Goal: Task Accomplishment & Management: Manage account settings

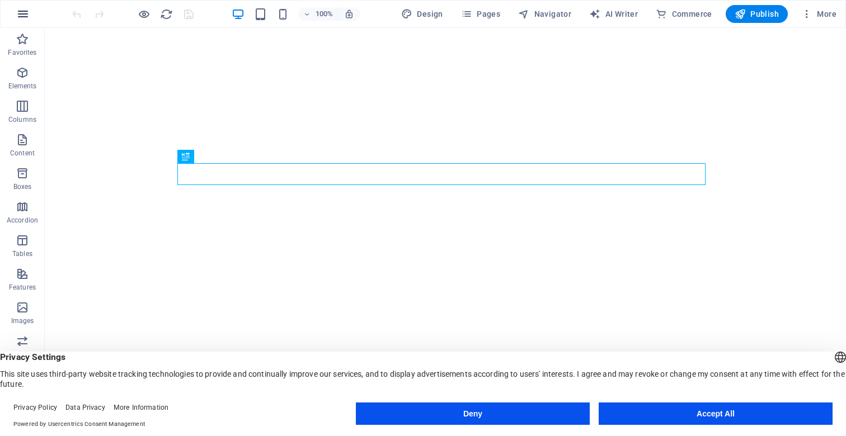
click at [24, 14] on icon "button" at bounding box center [22, 13] width 13 height 13
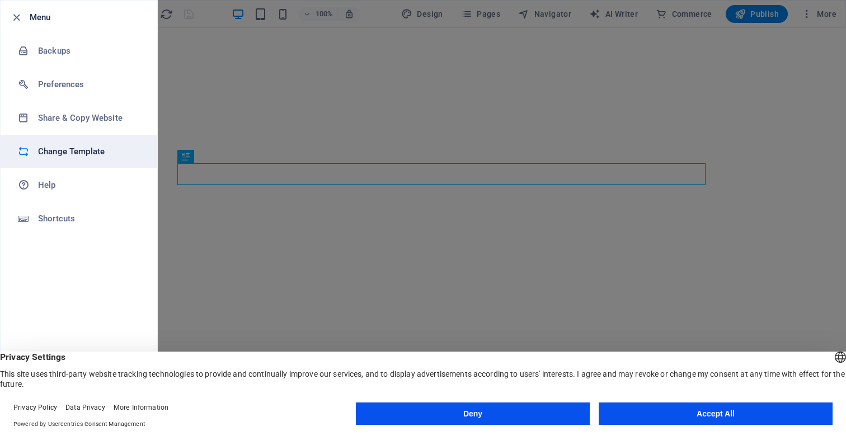
click at [63, 150] on h6 "Change Template" at bounding box center [90, 151] width 104 height 13
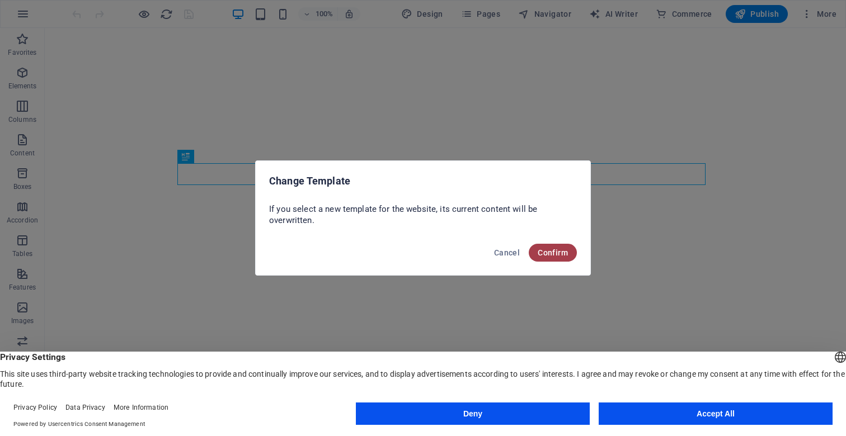
click at [561, 247] on button "Confirm" at bounding box center [553, 253] width 48 height 18
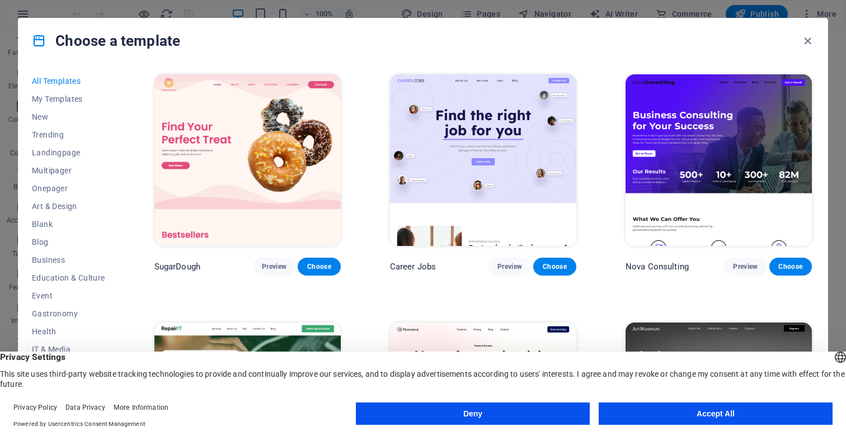
click at [738, 412] on button "Accept All" at bounding box center [716, 414] width 234 height 22
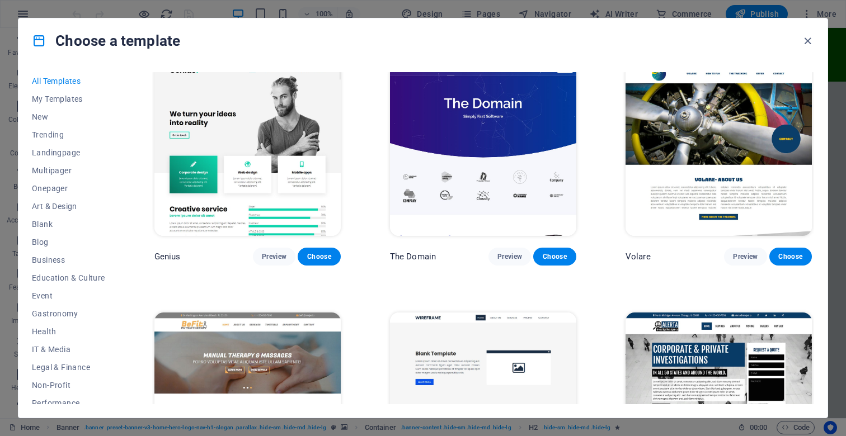
scroll to position [6811, 0]
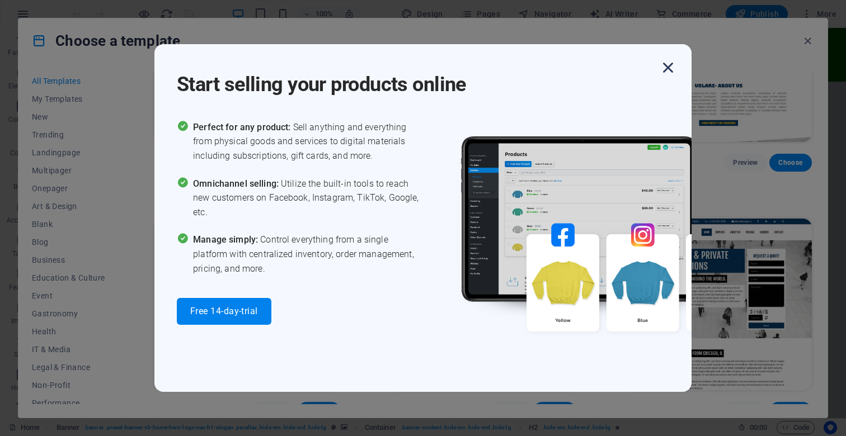
click at [666, 65] on icon "button" at bounding box center [668, 68] width 20 height 20
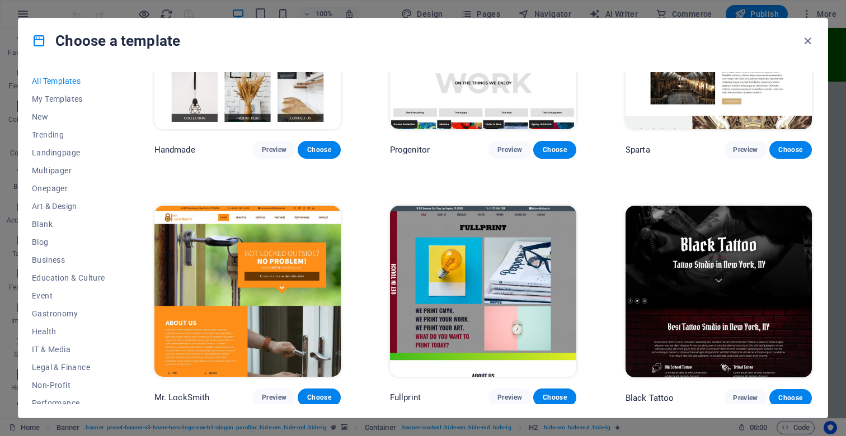
scroll to position [7647, 0]
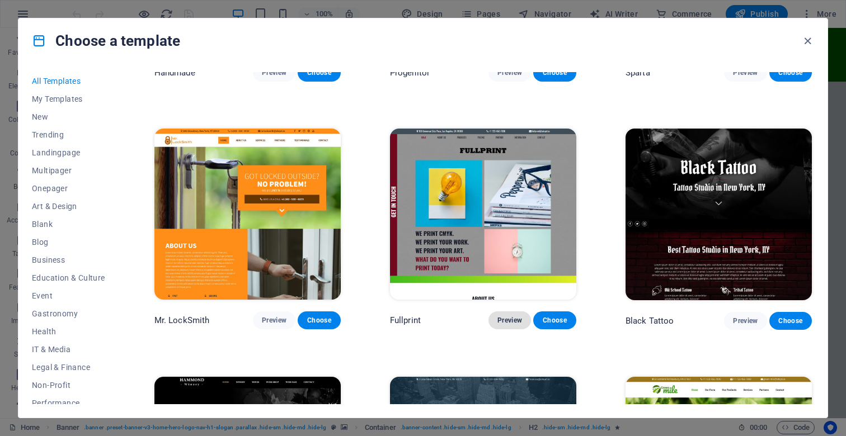
click at [502, 316] on span "Preview" at bounding box center [509, 320] width 25 height 9
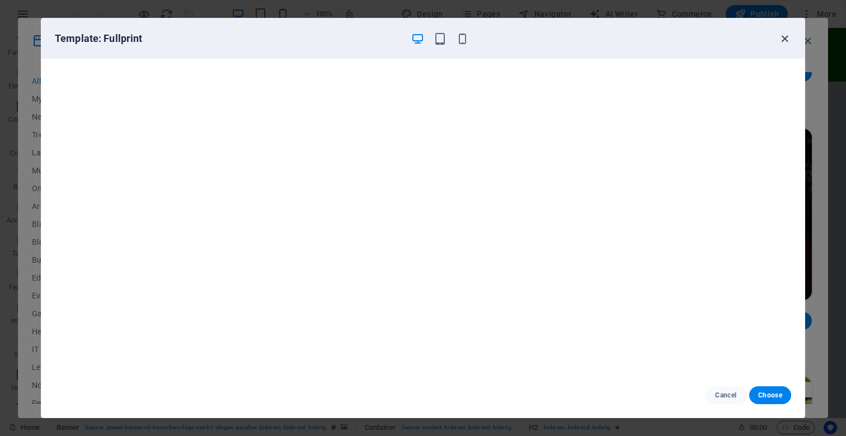
click at [786, 39] on icon "button" at bounding box center [784, 38] width 13 height 13
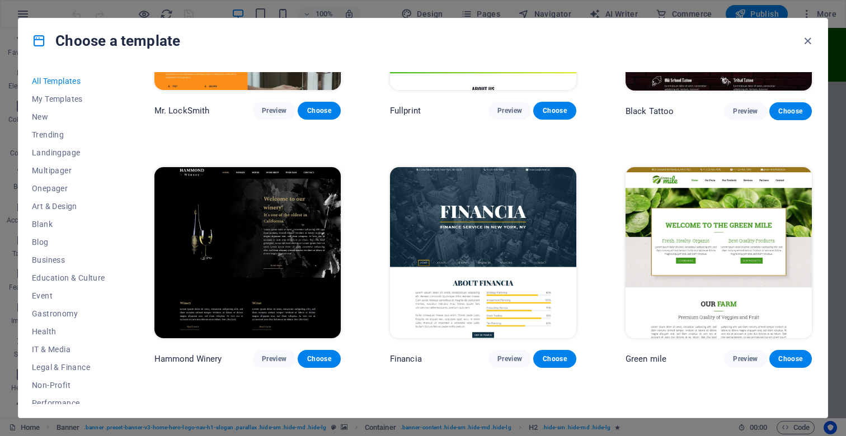
scroll to position [7877, 0]
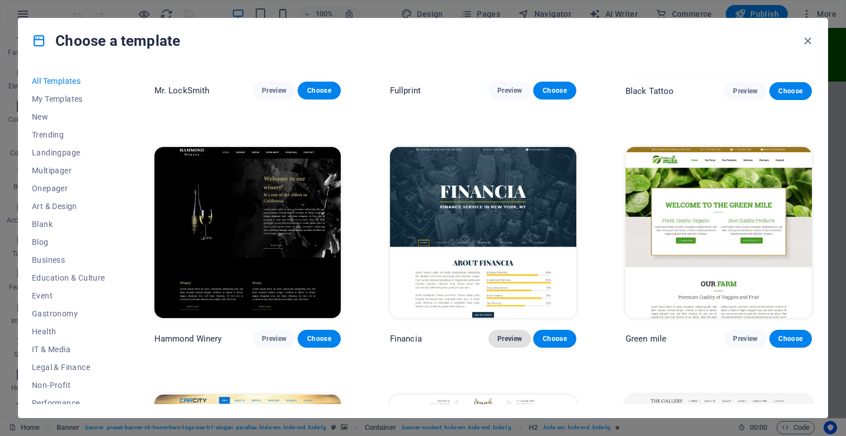
click at [511, 335] on span "Preview" at bounding box center [509, 339] width 25 height 9
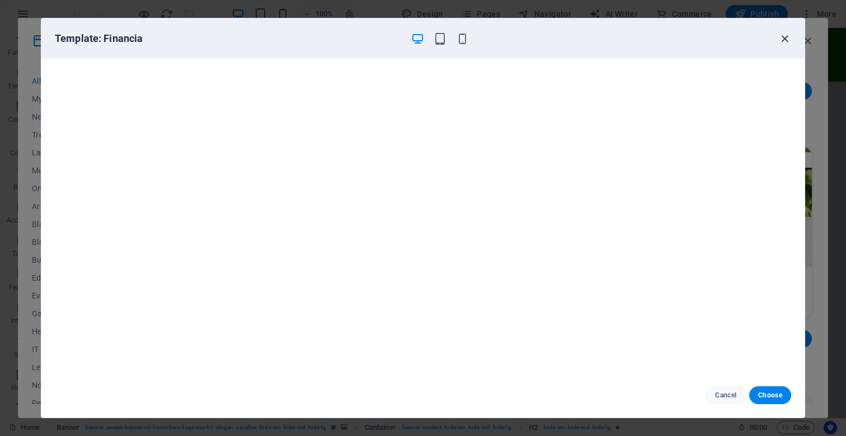
click at [782, 35] on icon "button" at bounding box center [784, 38] width 13 height 13
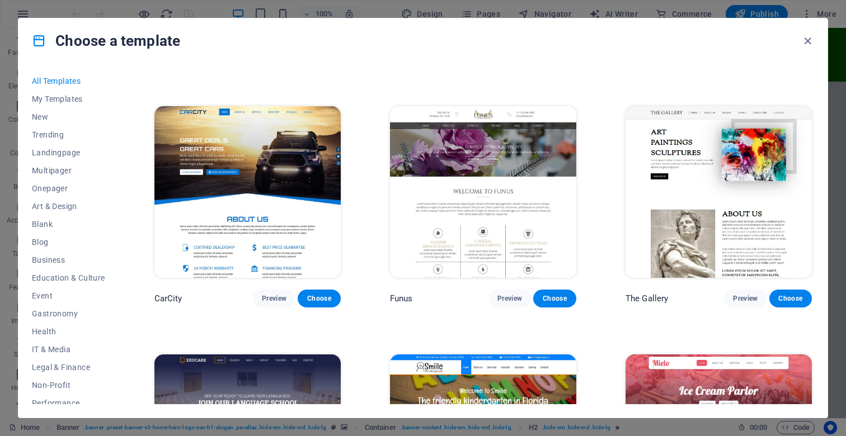
scroll to position [8166, 0]
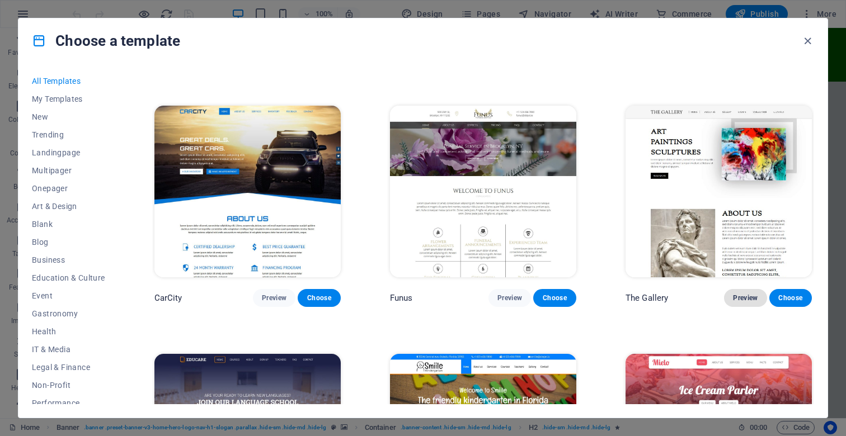
click at [735, 294] on span "Preview" at bounding box center [745, 298] width 25 height 9
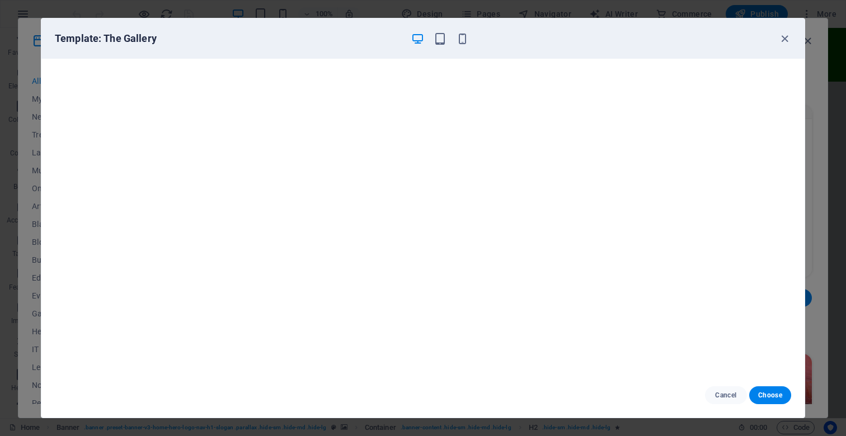
scroll to position [3, 0]
click at [768, 397] on span "Choose" at bounding box center [770, 395] width 24 height 9
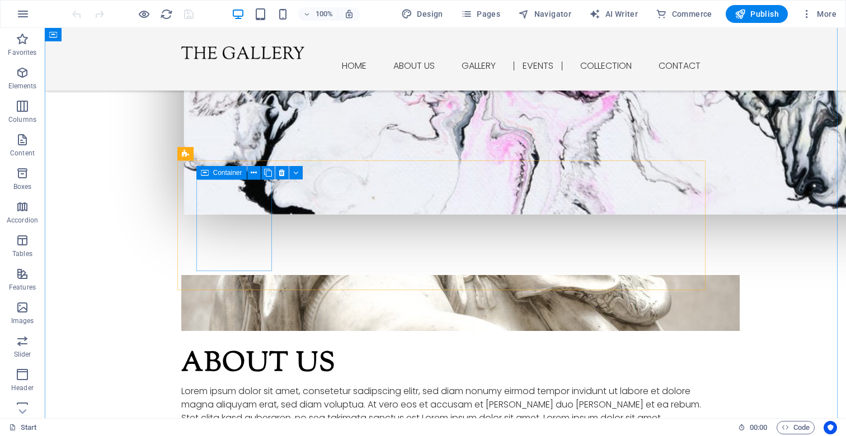
scroll to position [839, 0]
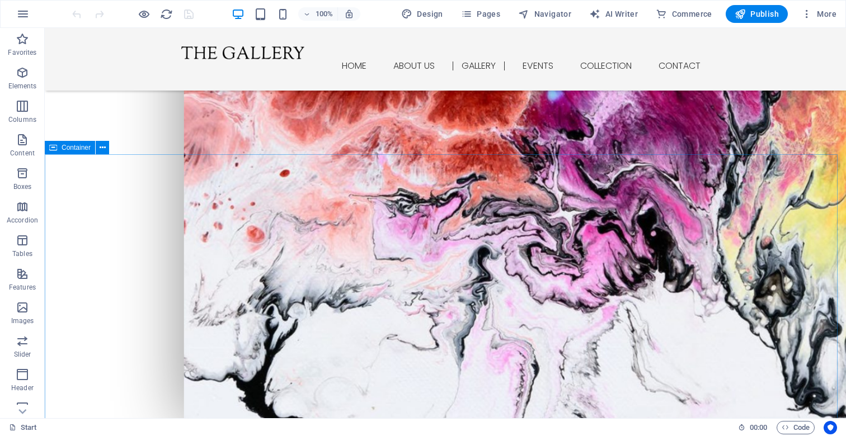
click at [72, 148] on span "Container" at bounding box center [76, 147] width 29 height 7
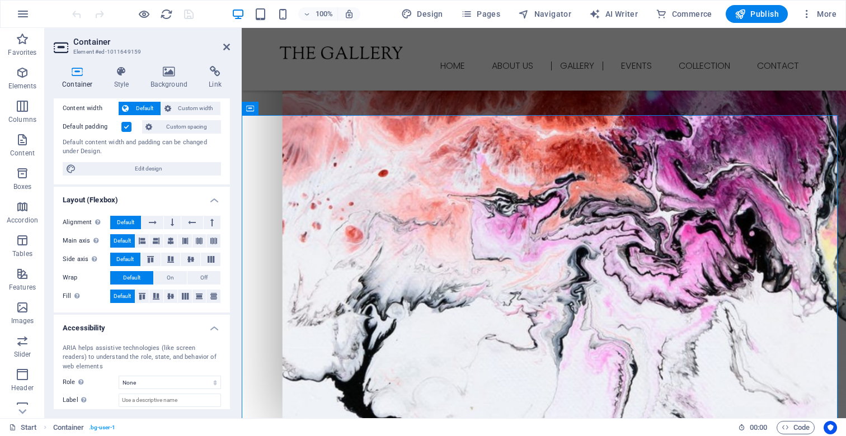
scroll to position [0, 0]
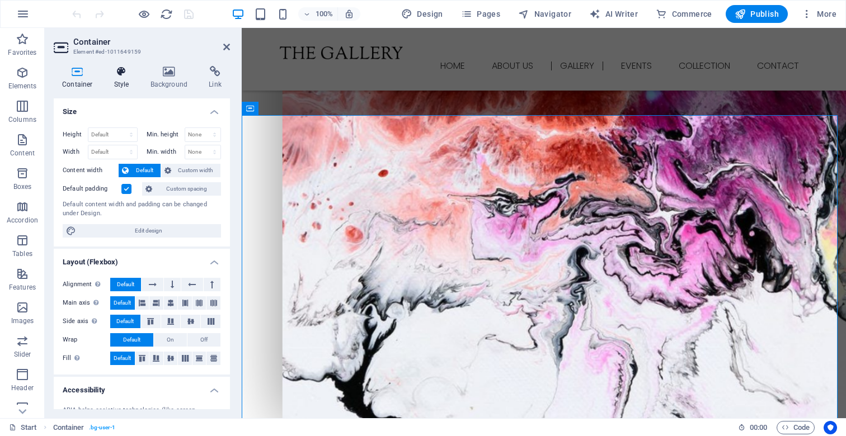
click at [113, 73] on icon at bounding box center [122, 71] width 32 height 11
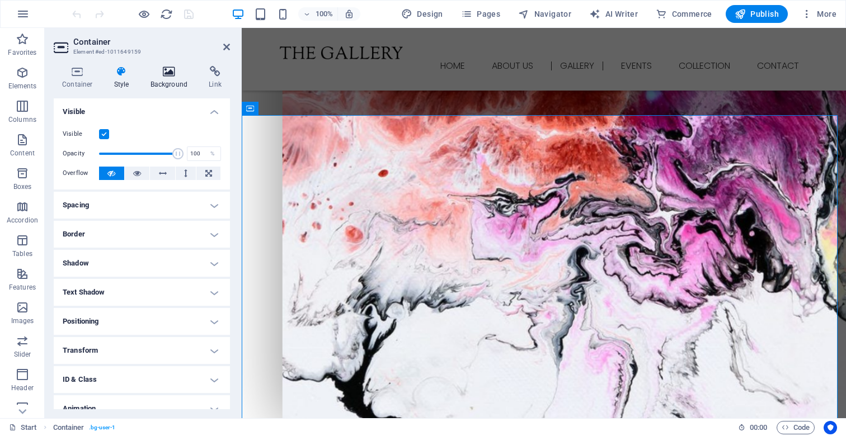
click at [168, 78] on h4 "Background" at bounding box center [171, 78] width 59 height 24
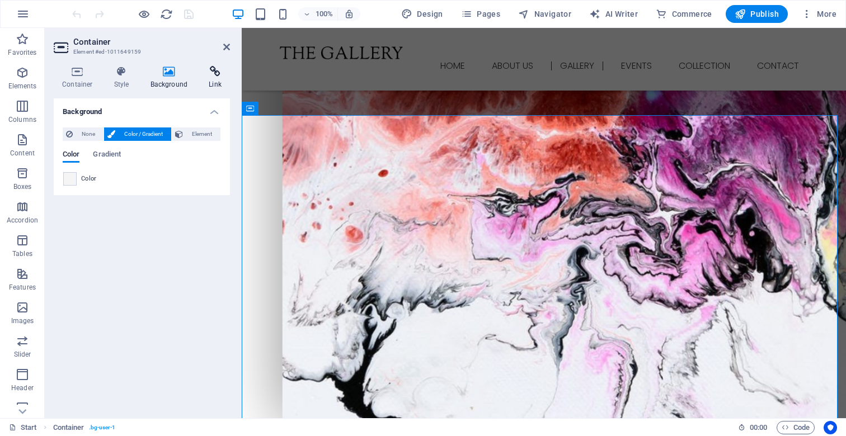
click at [201, 78] on h4 "Link" at bounding box center [215, 78] width 30 height 24
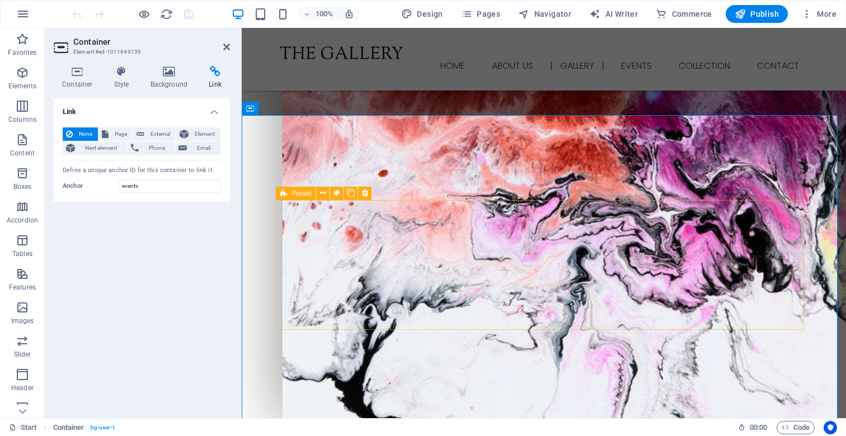
click at [294, 194] on span "Preset" at bounding box center [302, 193] width 20 height 7
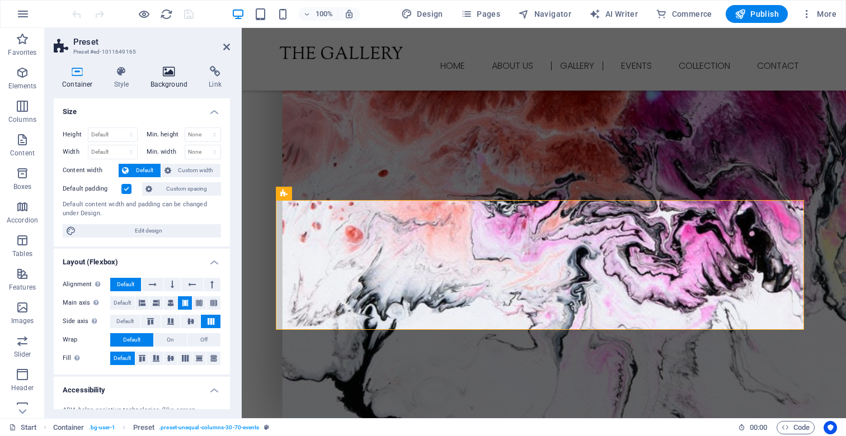
click at [162, 77] on h4 "Background" at bounding box center [171, 78] width 59 height 24
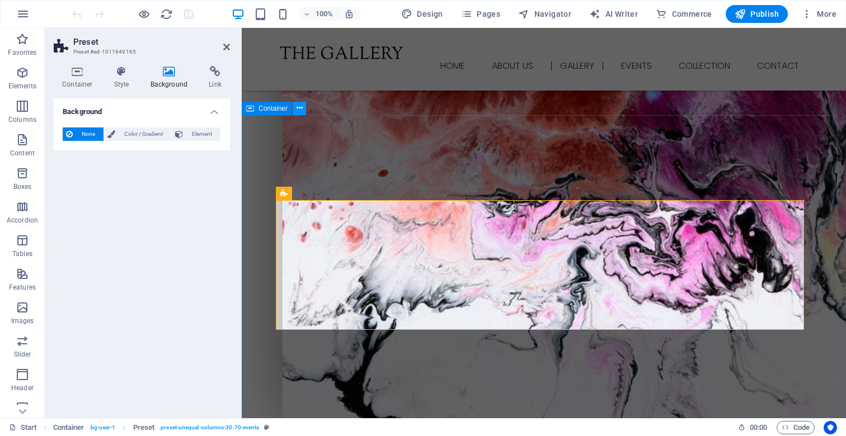
click at [301, 108] on icon at bounding box center [300, 108] width 6 height 12
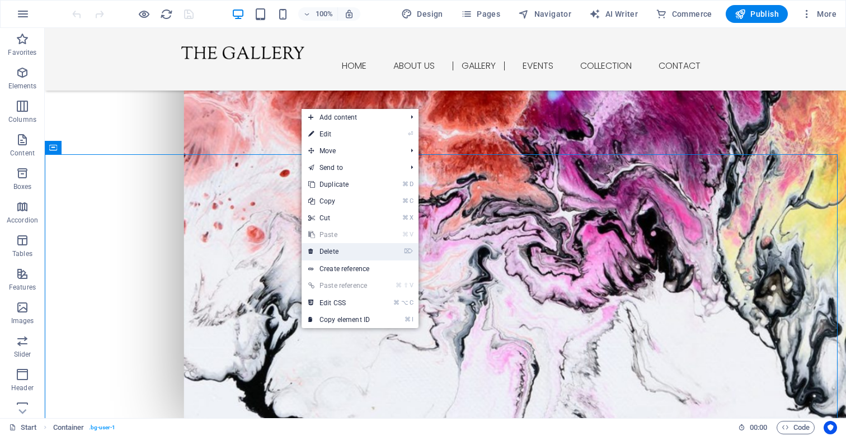
click at [340, 255] on link "⌦ Delete" at bounding box center [339, 251] width 75 height 17
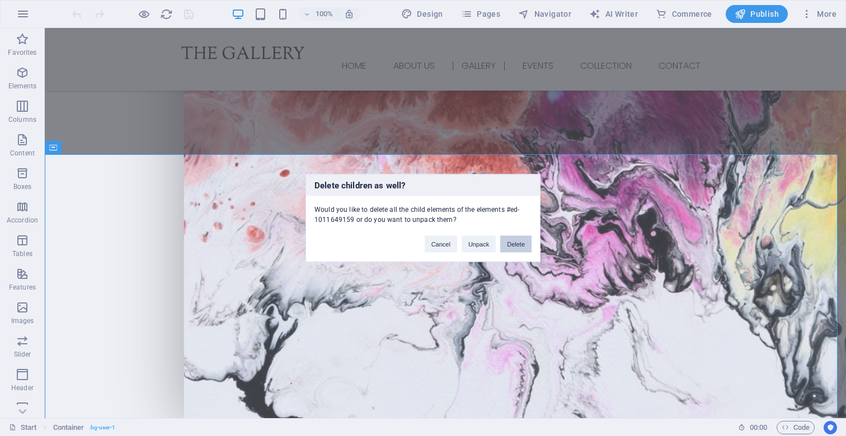
click at [514, 247] on button "Delete" at bounding box center [515, 244] width 31 height 17
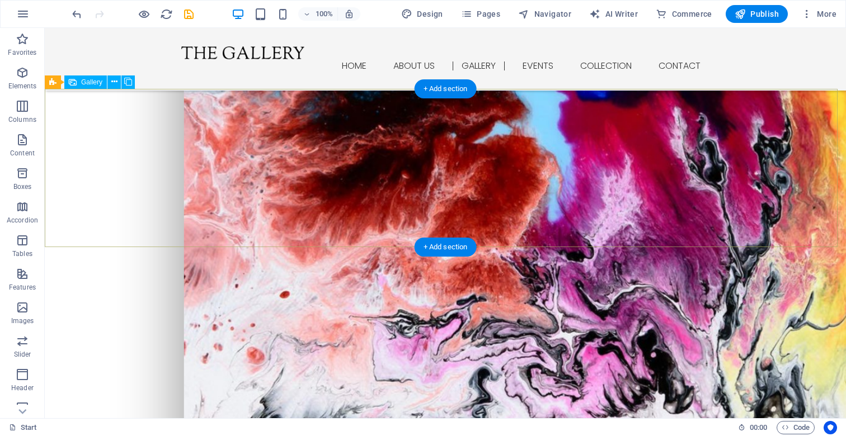
scroll to position [768, 0]
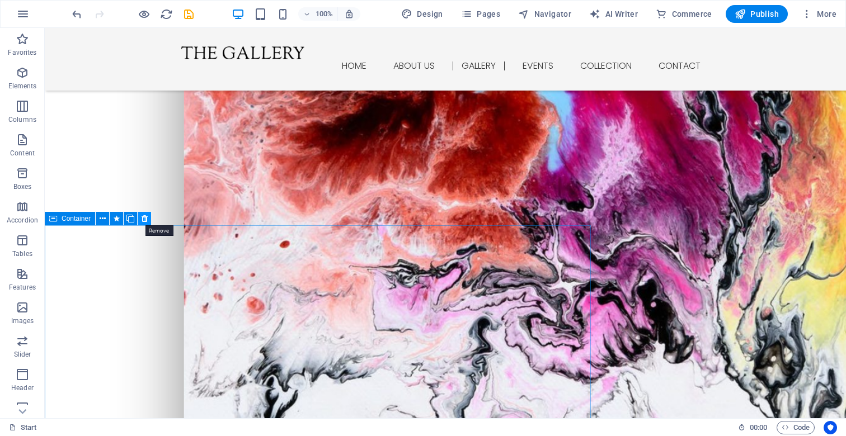
drag, startPoint x: 145, startPoint y: 217, endPoint x: 100, endPoint y: 189, distance: 52.8
click at [145, 217] on icon at bounding box center [145, 219] width 6 height 12
click at [101, 220] on icon at bounding box center [103, 219] width 6 height 12
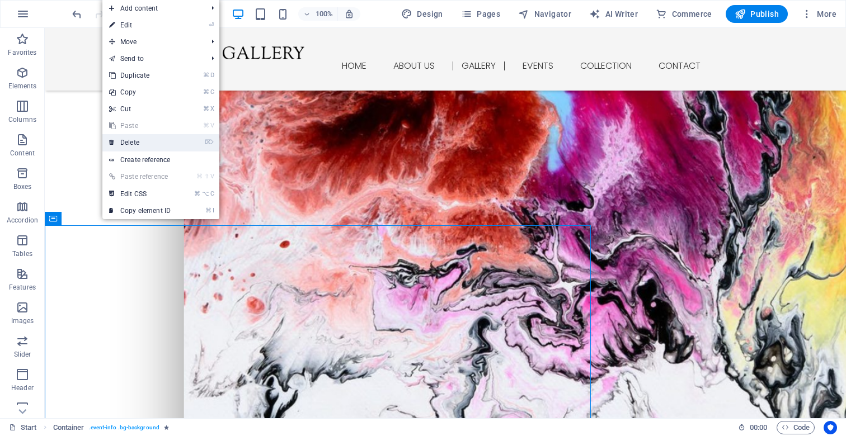
click at [114, 141] on icon at bounding box center [112, 142] width 6 height 17
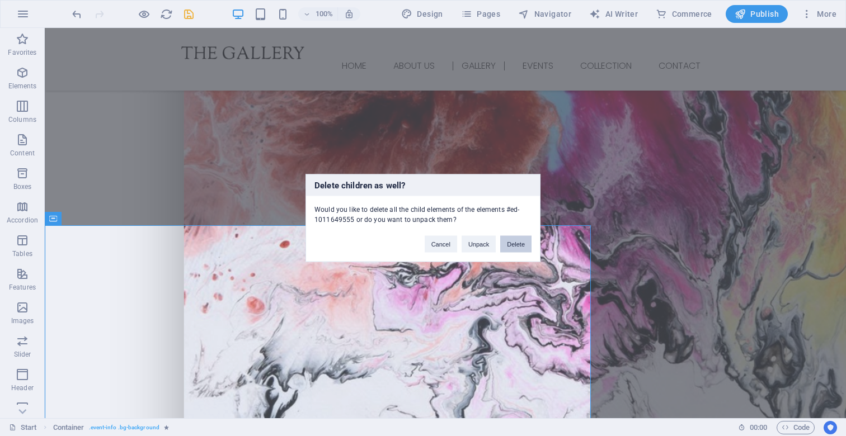
click at [519, 242] on button "Delete" at bounding box center [515, 244] width 31 height 17
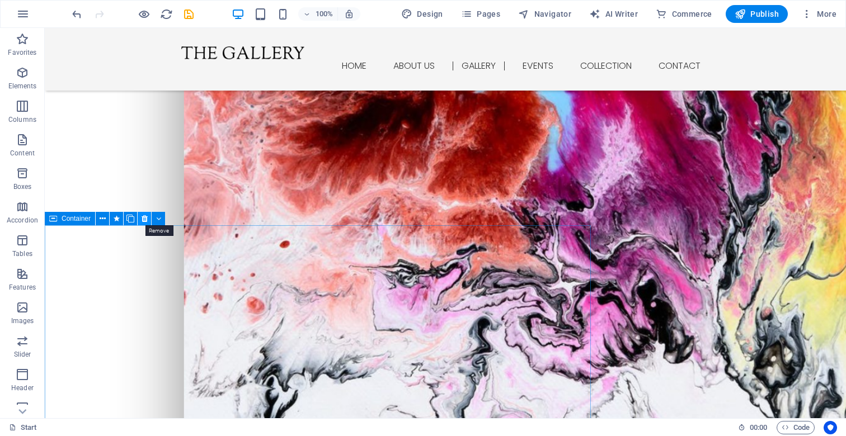
drag, startPoint x: 142, startPoint y: 217, endPoint x: 97, endPoint y: 189, distance: 52.8
click at [142, 217] on icon at bounding box center [145, 219] width 6 height 12
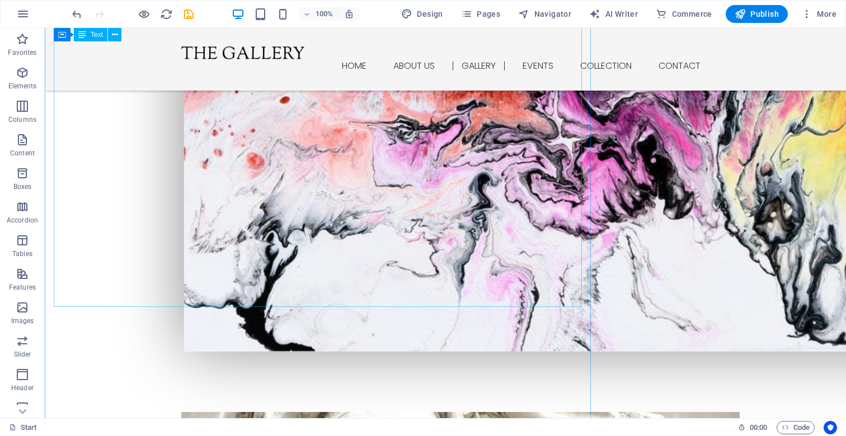
scroll to position [835, 0]
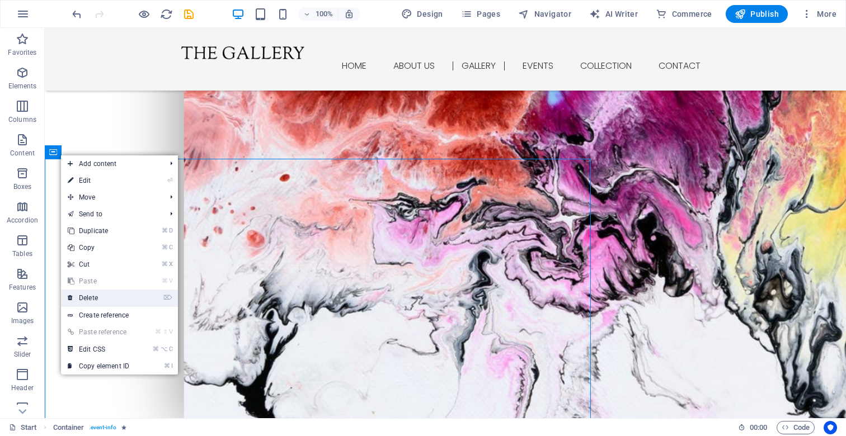
click at [79, 295] on link "⌦ Delete" at bounding box center [98, 298] width 75 height 17
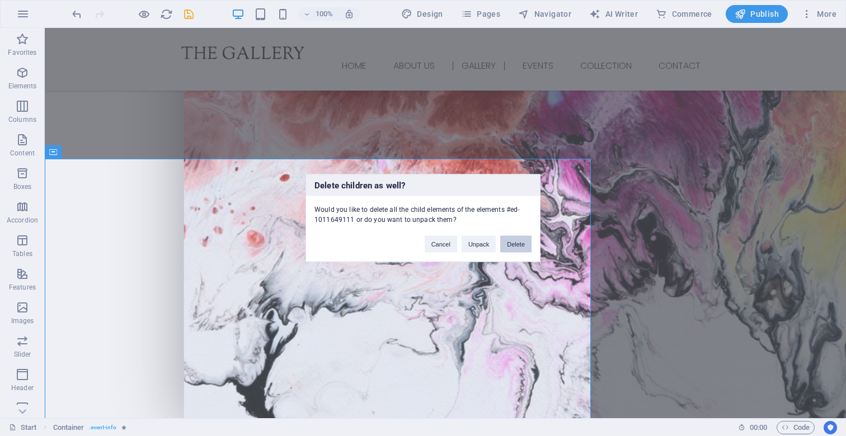
click at [512, 245] on button "Delete" at bounding box center [515, 244] width 31 height 17
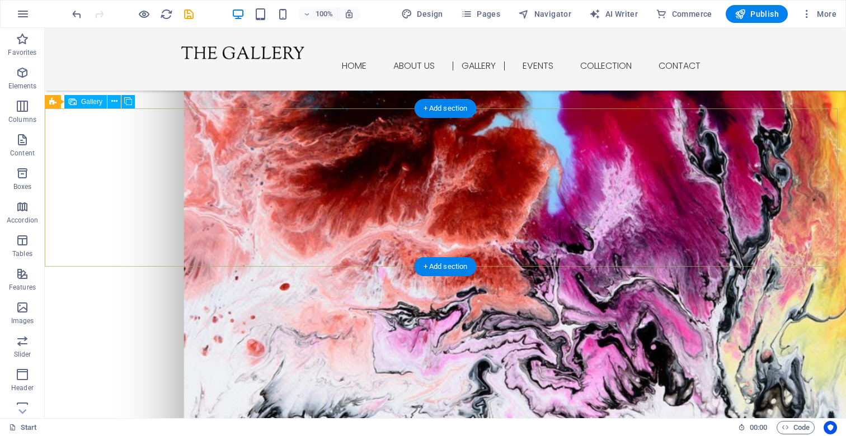
scroll to position [725, 0]
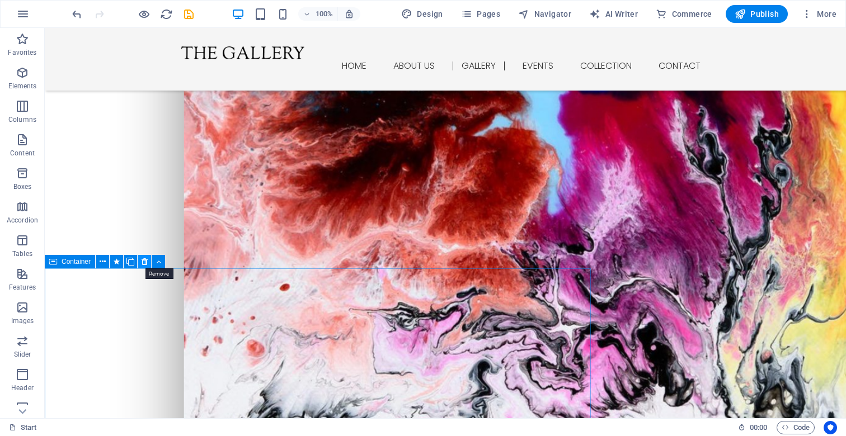
click at [145, 263] on icon at bounding box center [145, 262] width 6 height 12
click at [147, 264] on icon at bounding box center [145, 262] width 6 height 12
click at [143, 261] on icon at bounding box center [145, 262] width 6 height 12
click at [101, 261] on icon at bounding box center [103, 262] width 6 height 12
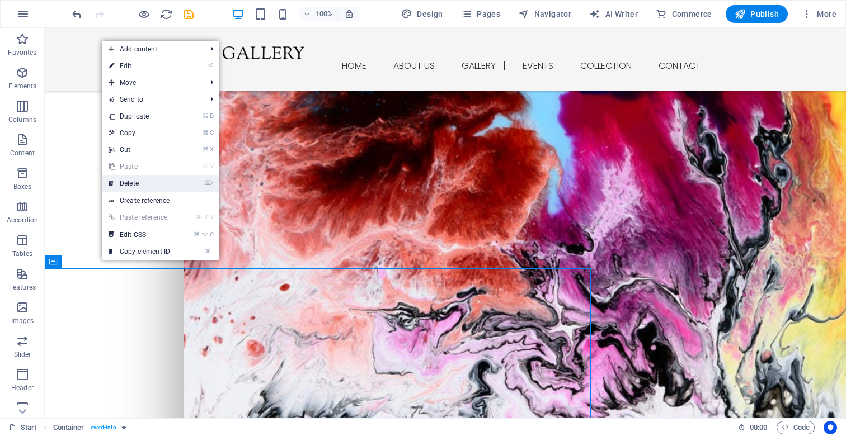
click at [114, 184] on link "⌦ Delete" at bounding box center [139, 183] width 75 height 17
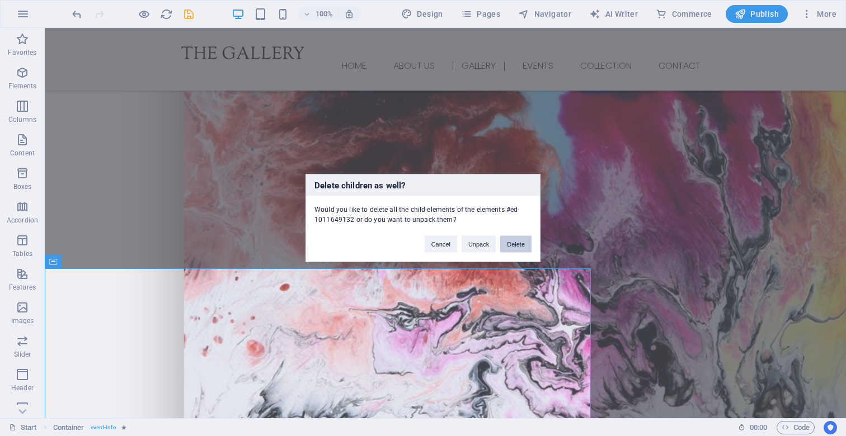
click at [518, 246] on button "Delete" at bounding box center [515, 244] width 31 height 17
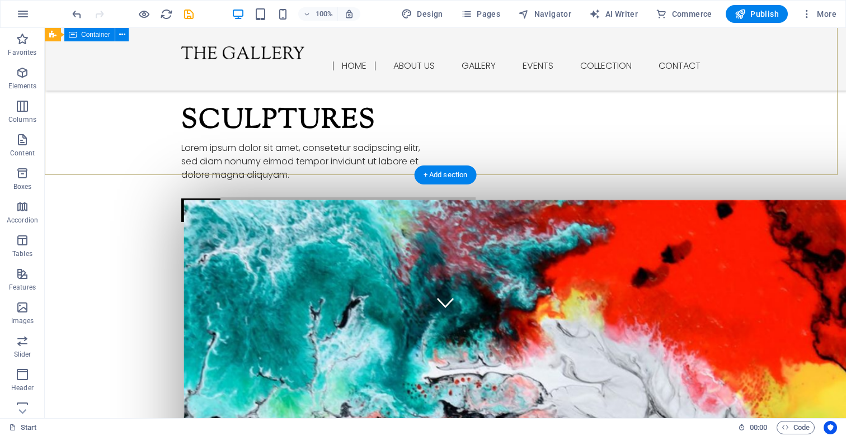
scroll to position [0, 0]
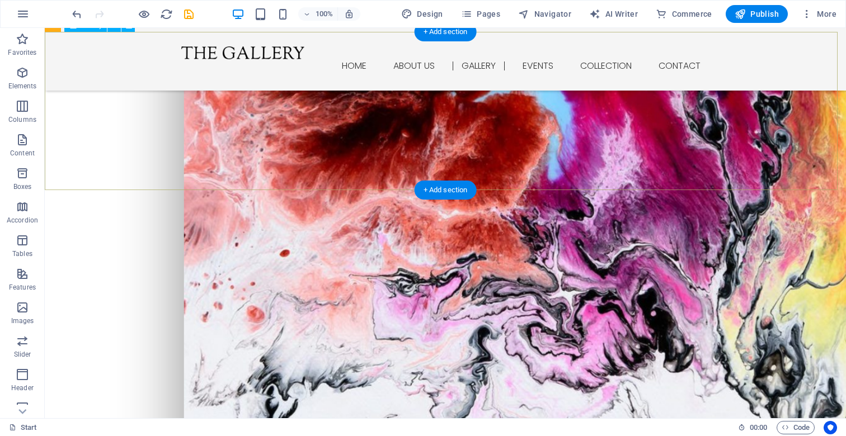
scroll to position [829, 0]
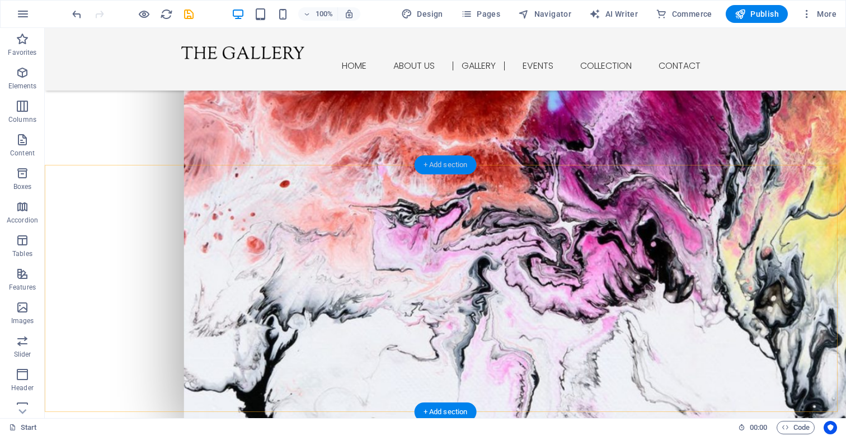
drag, startPoint x: 215, startPoint y: 137, endPoint x: 451, endPoint y: 165, distance: 237.8
click at [451, 165] on div "+ Add section" at bounding box center [446, 165] width 62 height 19
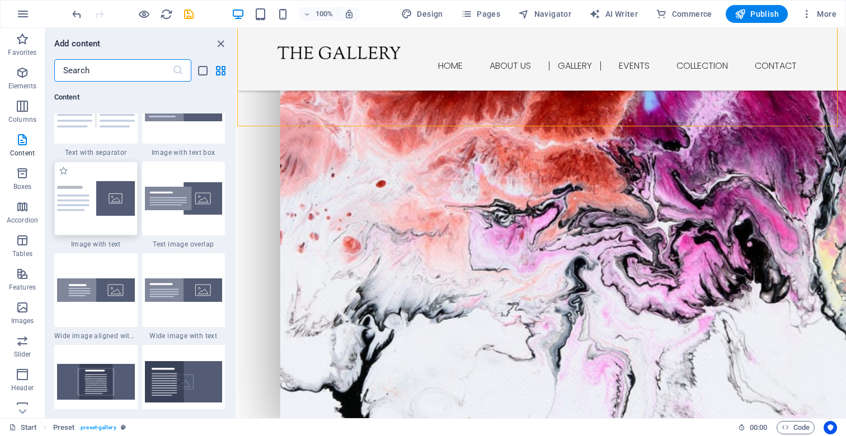
scroll to position [2110, 0]
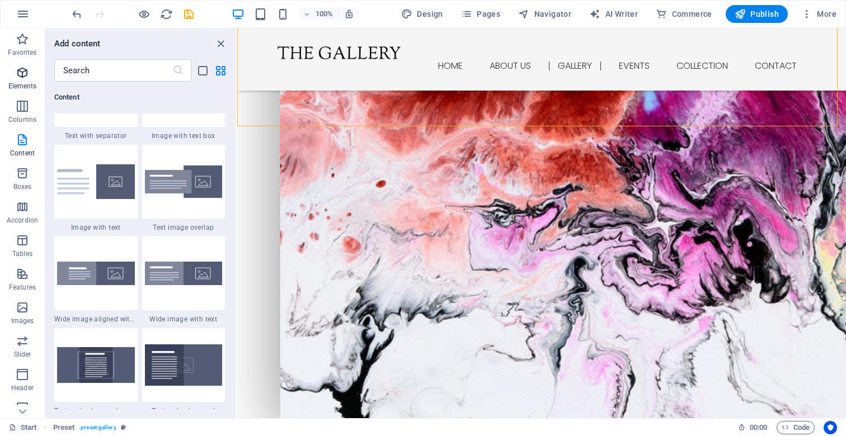
click at [22, 77] on icon "button" at bounding box center [22, 72] width 13 height 13
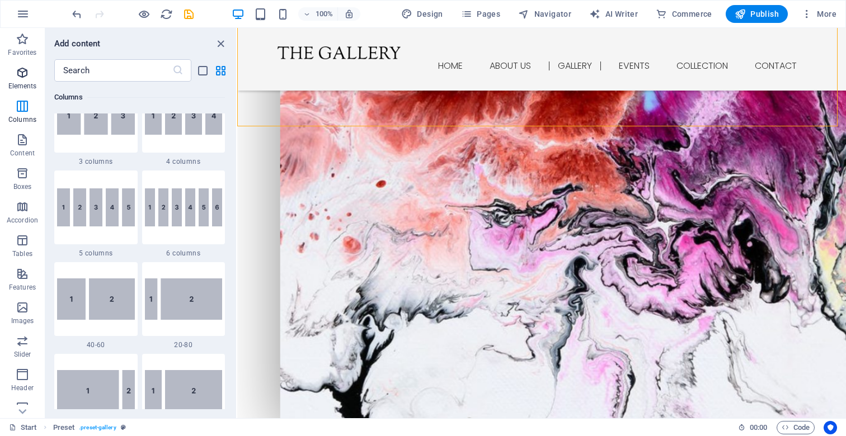
scroll to position [119, 0]
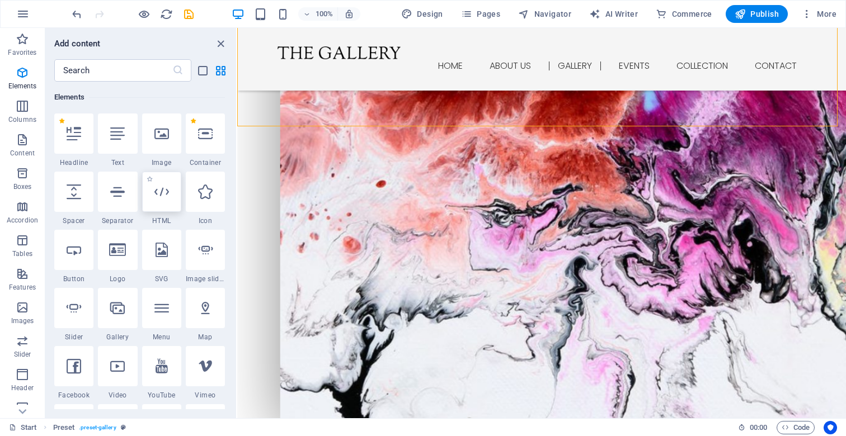
click at [157, 190] on icon at bounding box center [161, 192] width 15 height 15
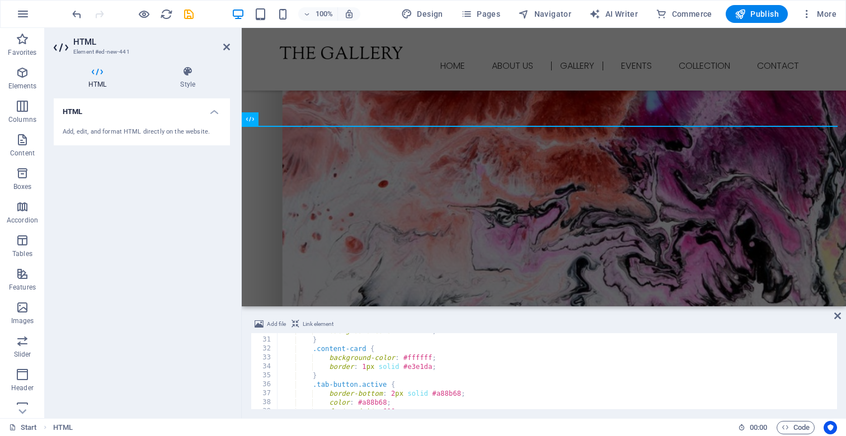
scroll to position [0, 0]
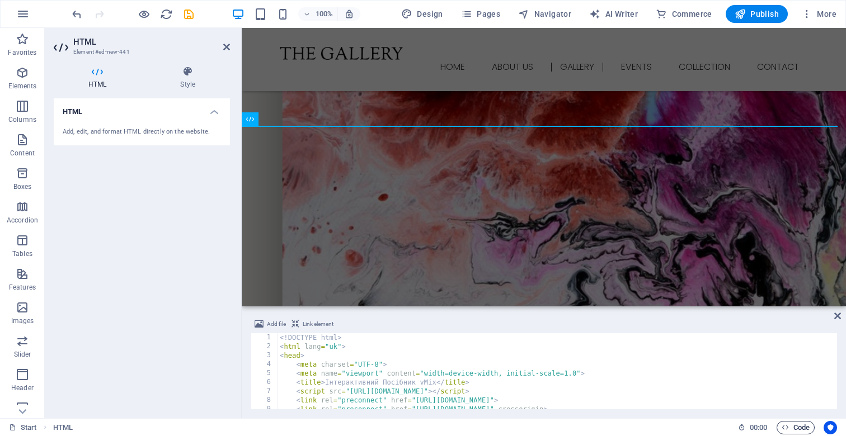
click at [802, 429] on span "Code" at bounding box center [796, 427] width 28 height 13
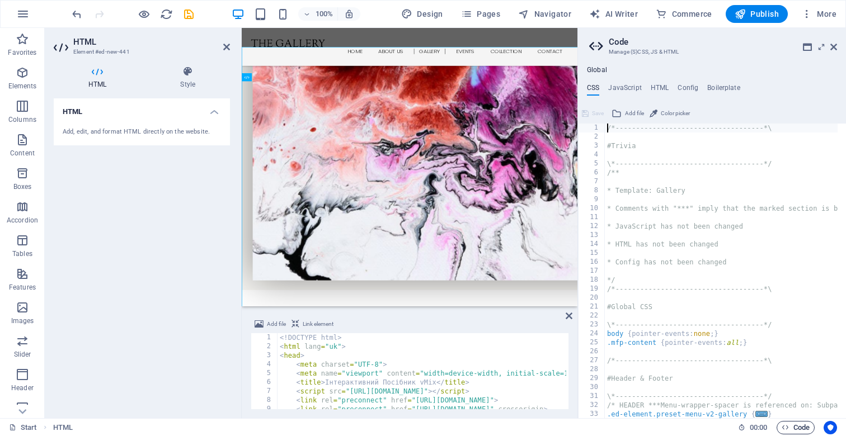
scroll to position [881, 0]
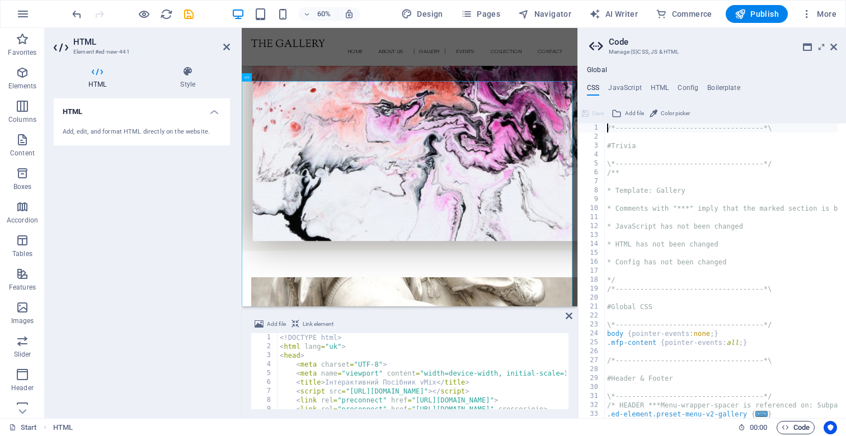
click at [803, 429] on span "Code" at bounding box center [796, 427] width 28 height 13
click at [832, 44] on icon at bounding box center [833, 47] width 7 height 9
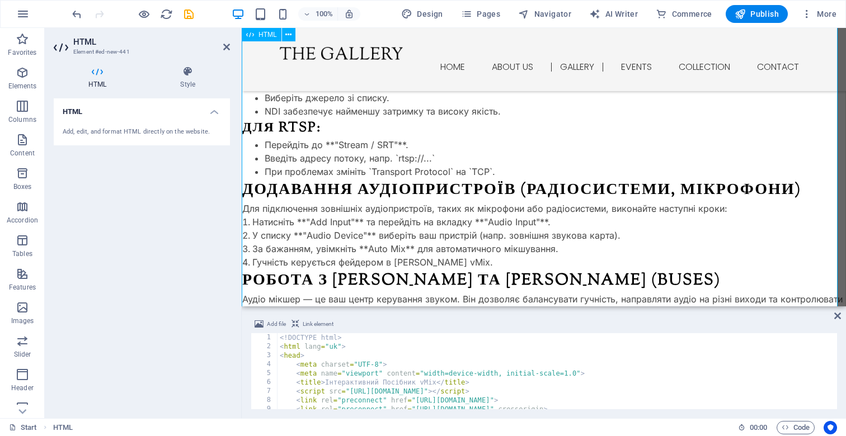
scroll to position [1941, 0]
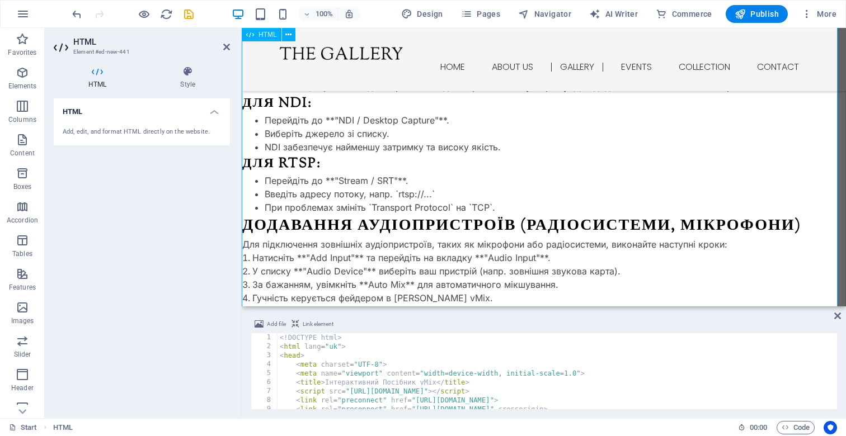
click at [232, 45] on aside "HTML Element #ed-new-441 HTML Style HTML Add, edit, and format HTML directly on…" at bounding box center [143, 223] width 197 height 391
drag, startPoint x: 225, startPoint y: 45, endPoint x: 180, endPoint y: 18, distance: 53.0
click at [225, 45] on icon at bounding box center [226, 47] width 7 height 9
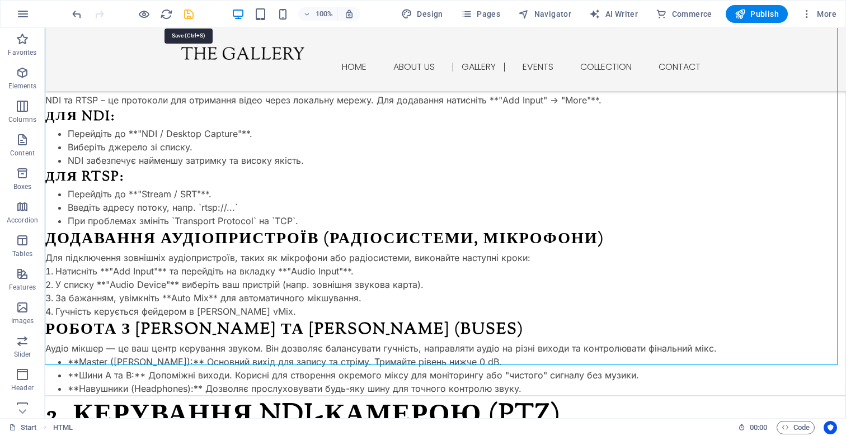
click at [190, 12] on icon "save" at bounding box center [188, 14] width 13 height 13
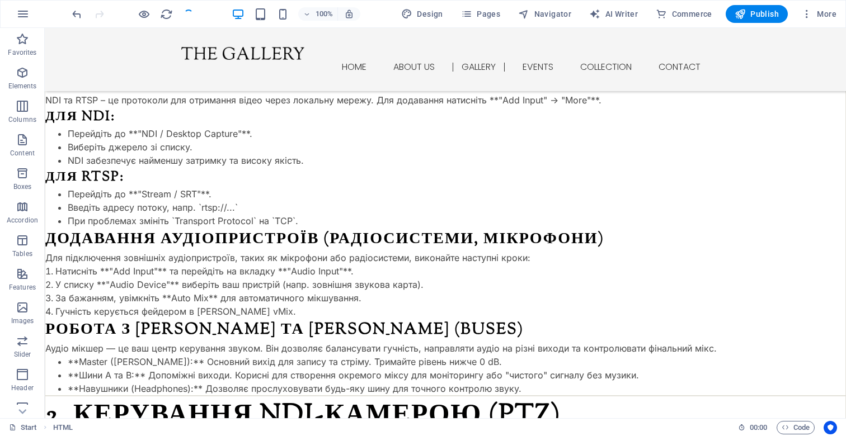
checkbox input "false"
click at [161, 12] on icon "reload" at bounding box center [166, 14] width 13 height 13
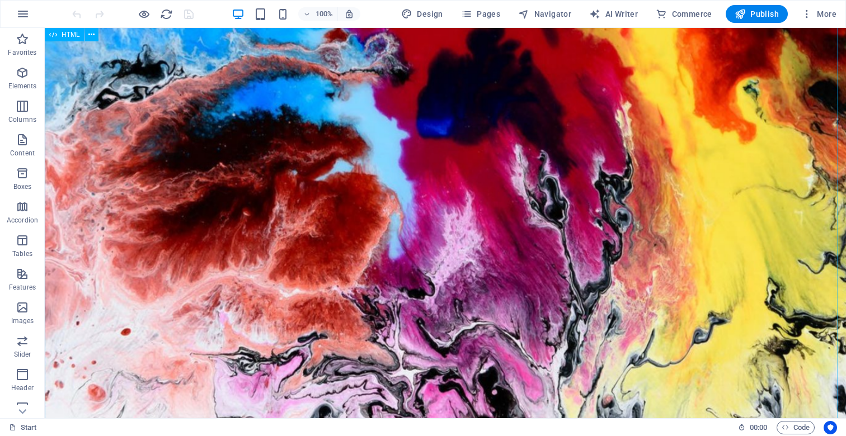
scroll to position [1434, 0]
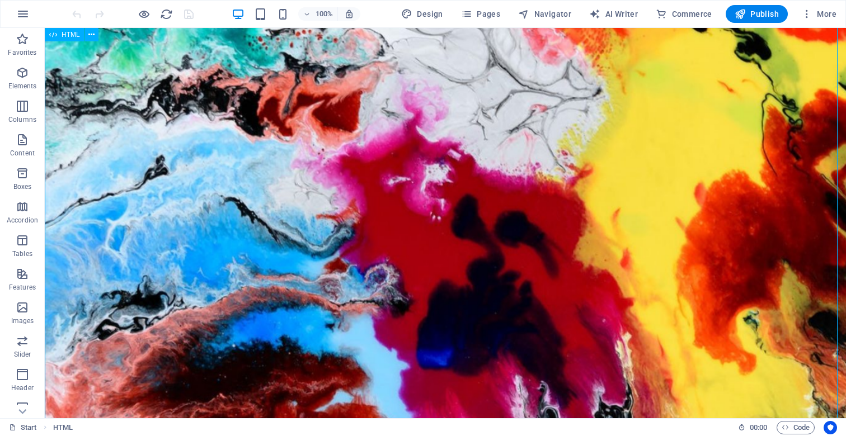
drag, startPoint x: 89, startPoint y: 327, endPoint x: 79, endPoint y: 326, distance: 10.1
drag, startPoint x: 72, startPoint y: 326, endPoint x: 93, endPoint y: 327, distance: 21.3
drag, startPoint x: 93, startPoint y: 327, endPoint x: 105, endPoint y: 326, distance: 12.4
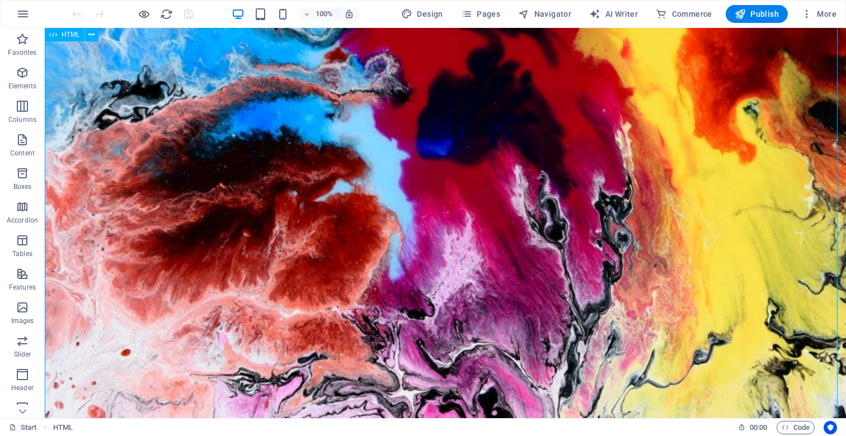
scroll to position [1101, 0]
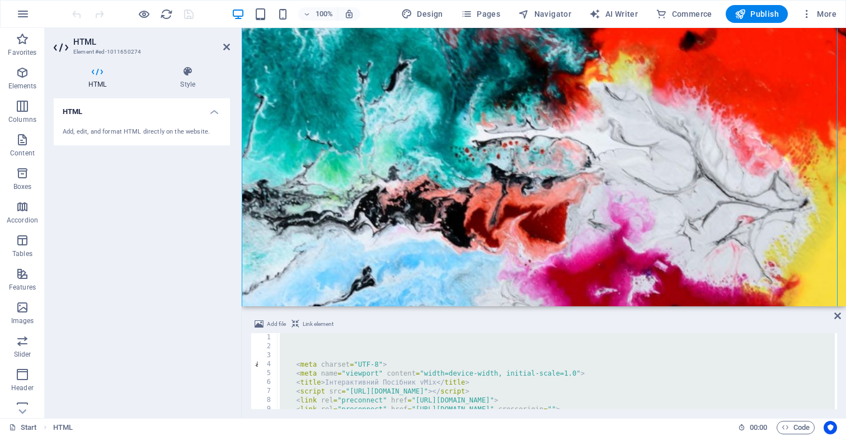
scroll to position [2952, 0]
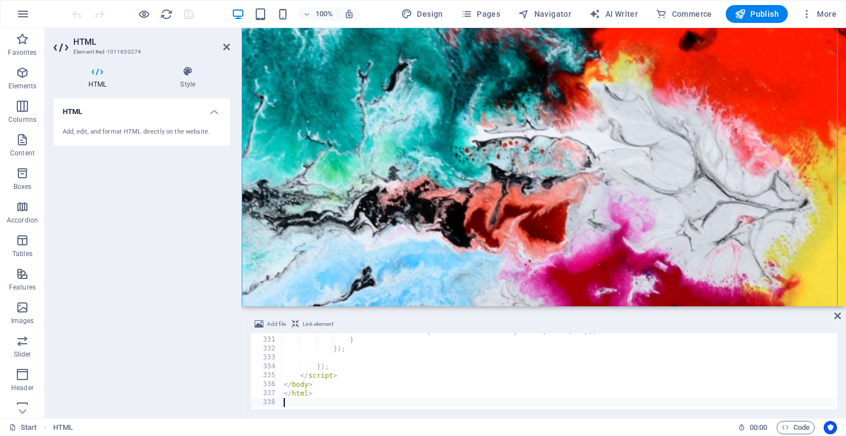
click at [175, 347] on div "HTML Add, edit, and format HTML directly on the website." at bounding box center [142, 253] width 176 height 311
click at [189, 13] on icon "save" at bounding box center [188, 14] width 13 height 13
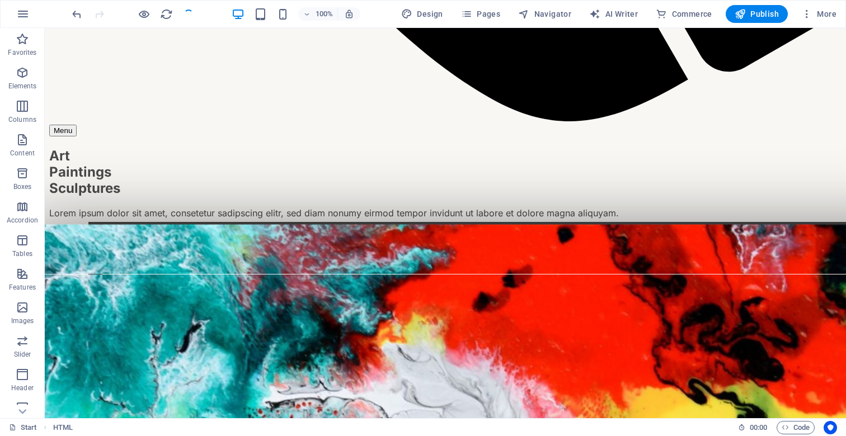
checkbox input "false"
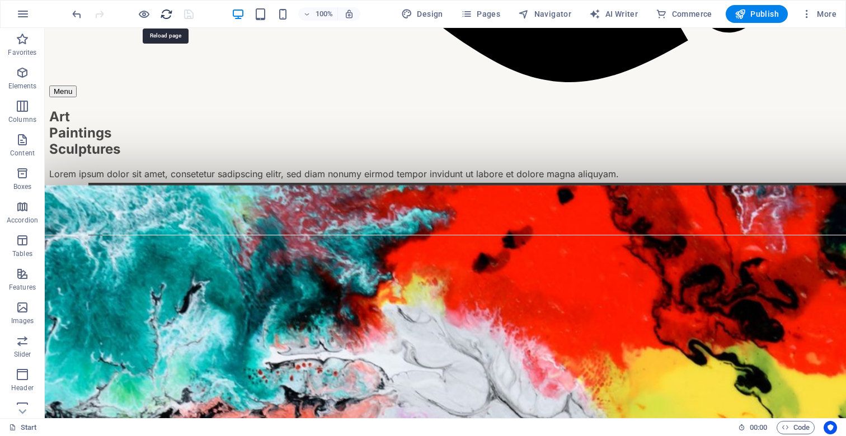
click at [168, 12] on icon "reload" at bounding box center [166, 14] width 13 height 13
click at [163, 12] on icon "reload" at bounding box center [166, 14] width 13 height 13
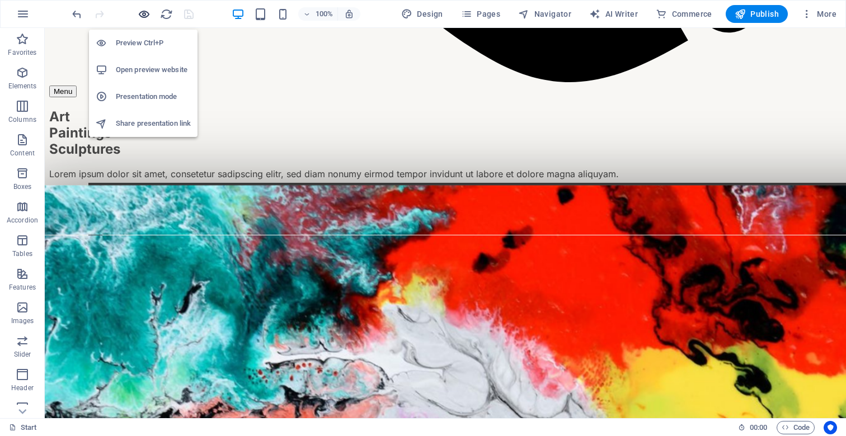
click at [141, 12] on icon "button" at bounding box center [144, 14] width 13 height 13
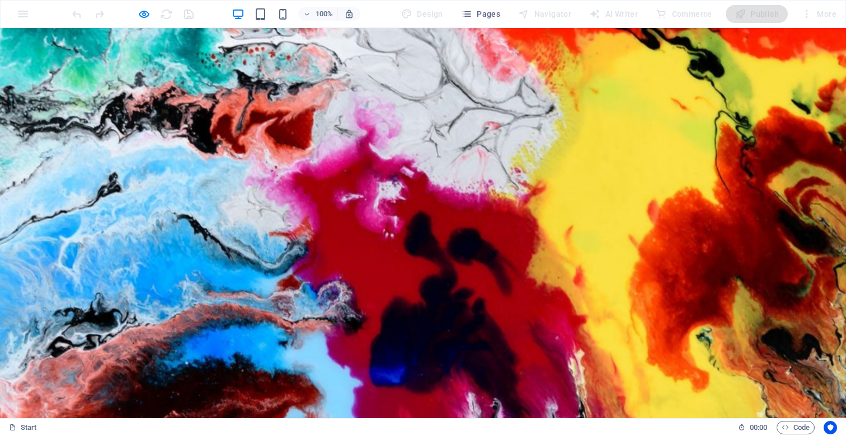
scroll to position [1499, 0]
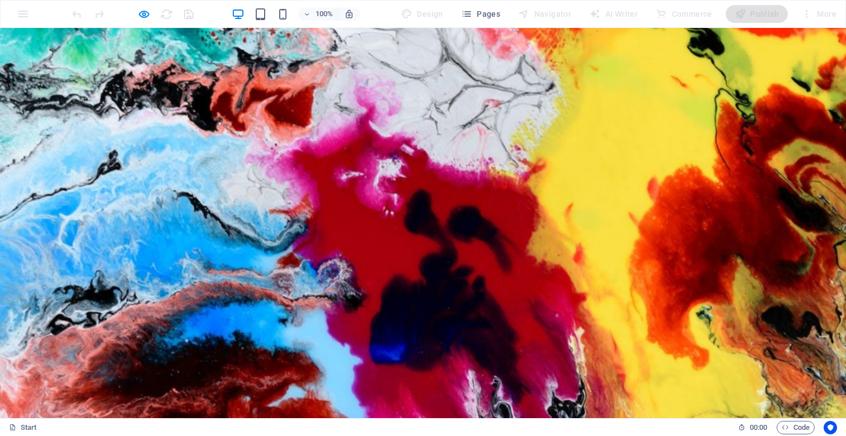
drag, startPoint x: 43, startPoint y: 260, endPoint x: 65, endPoint y: 259, distance: 21.8
drag, startPoint x: 72, startPoint y: 252, endPoint x: 213, endPoint y: 217, distance: 145.4
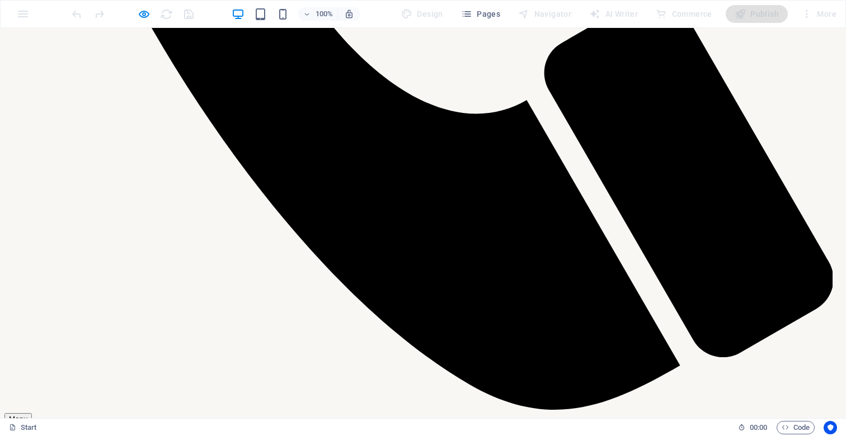
scroll to position [833, 0]
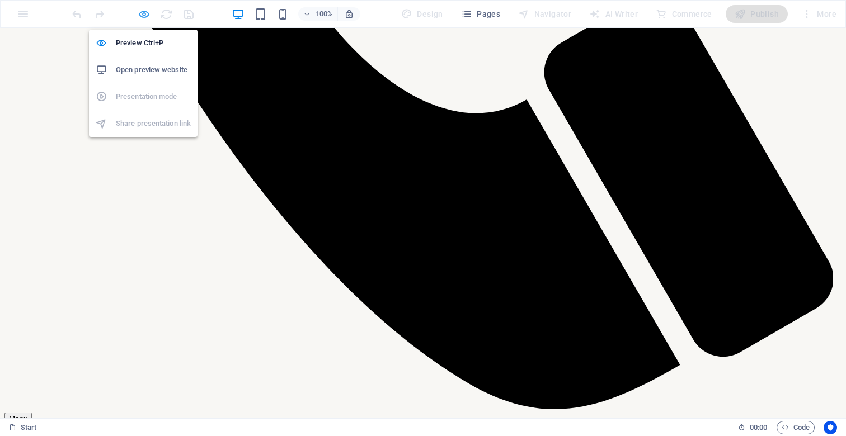
click at [142, 12] on icon "button" at bounding box center [144, 14] width 13 height 13
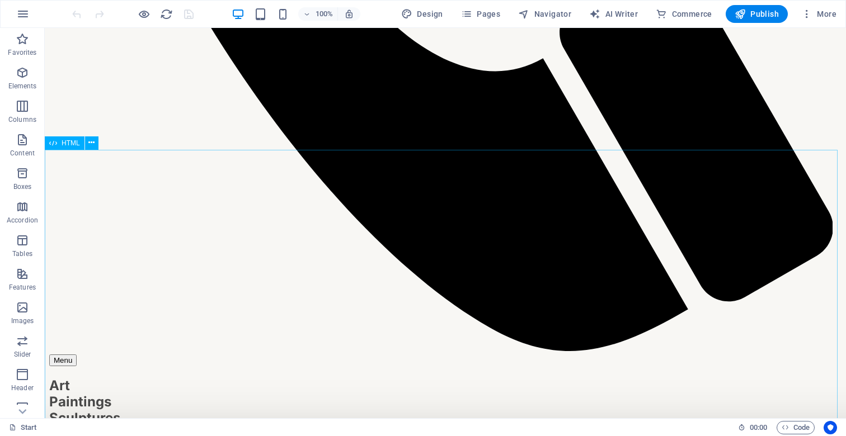
scroll to position [831, 0]
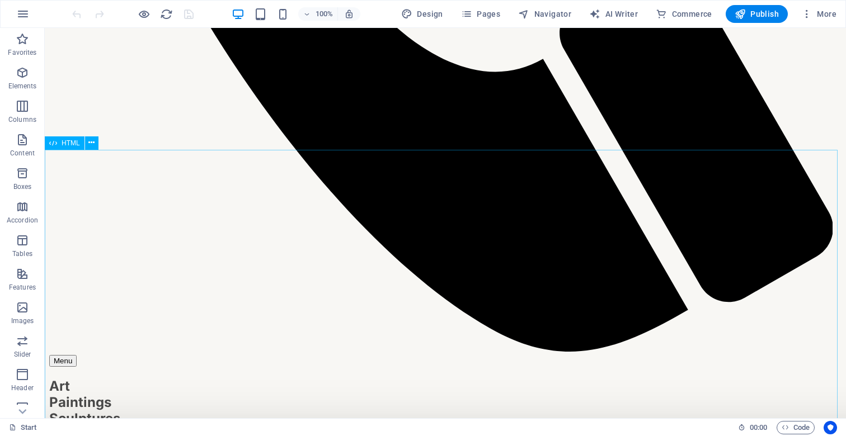
click at [69, 144] on span "HTML" at bounding box center [71, 143] width 18 height 7
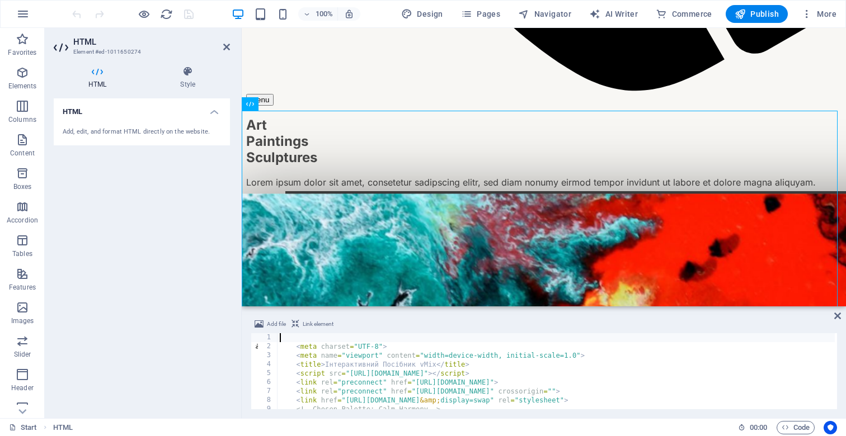
type textarea "<meta charset="UTF-8">"
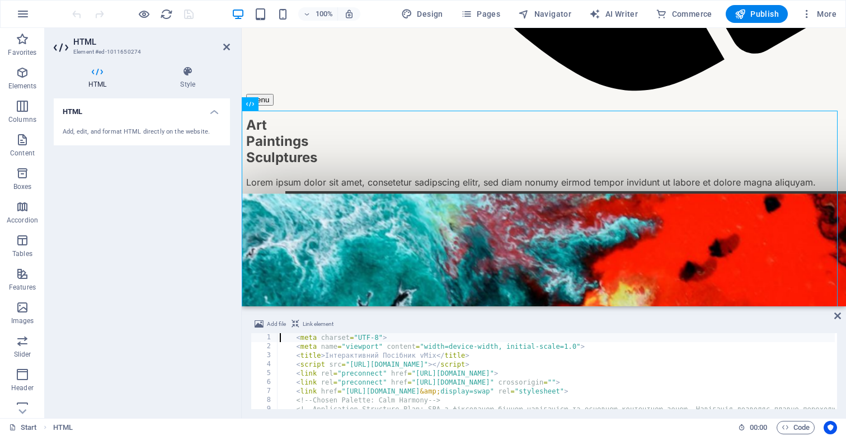
click at [144, 255] on div "HTML Add, edit, and format HTML directly on the website." at bounding box center [142, 253] width 176 height 311
click at [189, 15] on icon "save" at bounding box center [188, 14] width 13 height 13
checkbox input "false"
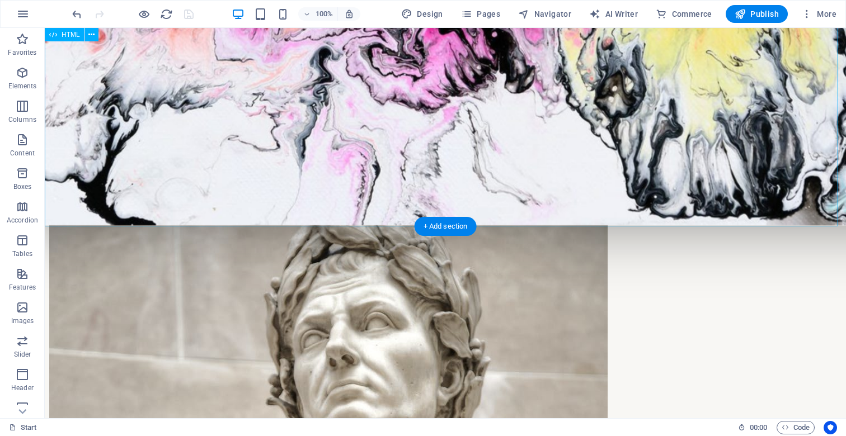
scroll to position [2105, 0]
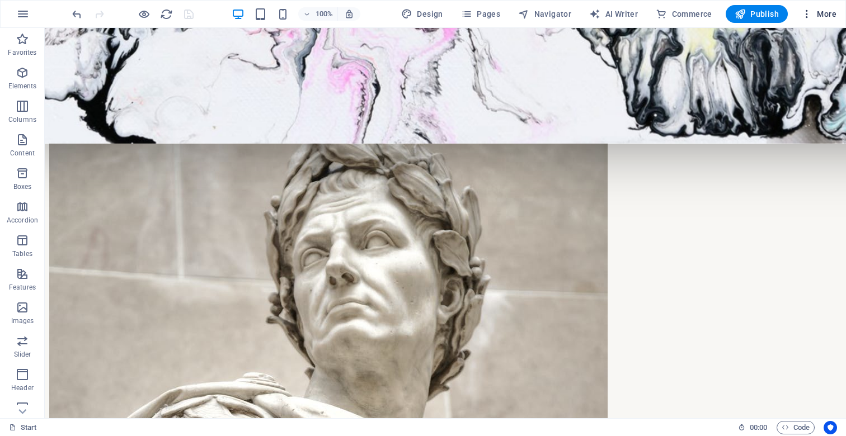
click at [811, 11] on icon "button" at bounding box center [806, 13] width 11 height 11
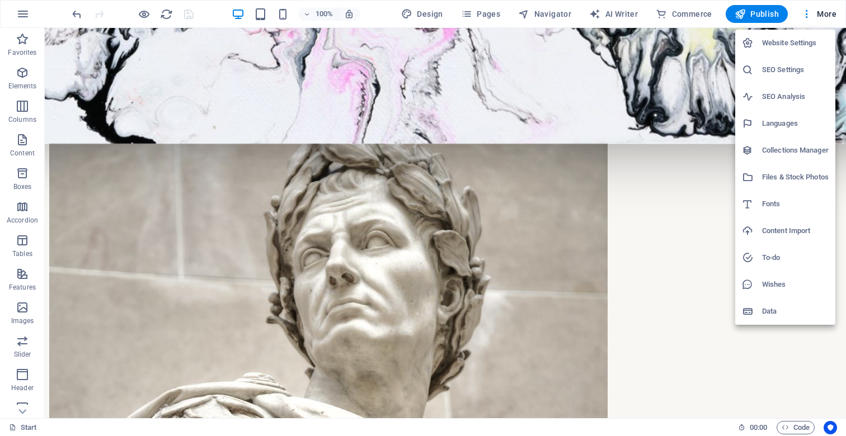
click at [487, 16] on div at bounding box center [423, 218] width 846 height 436
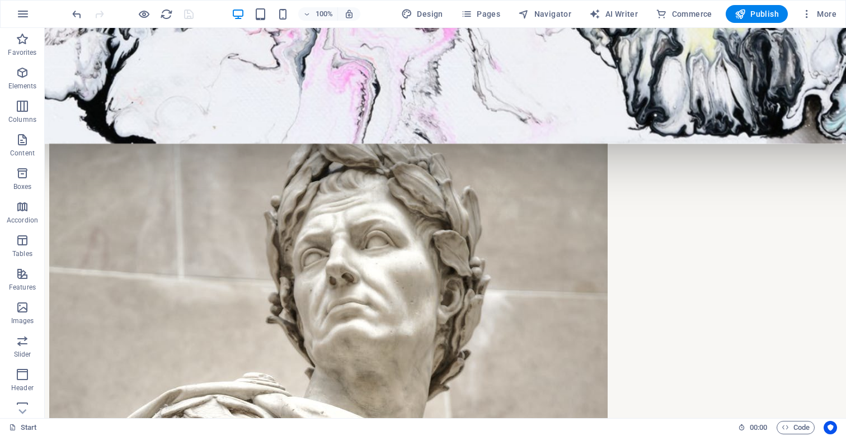
click at [487, 10] on span "Pages" at bounding box center [480, 13] width 39 height 11
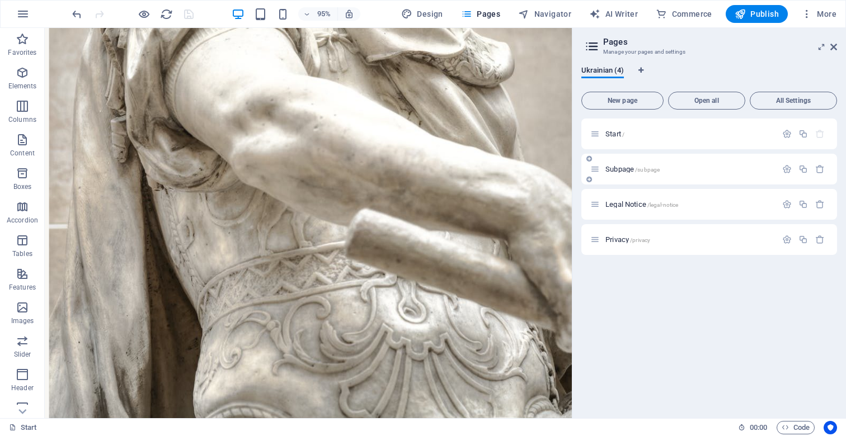
click at [714, 169] on p "Subpage /subpage" at bounding box center [689, 169] width 168 height 7
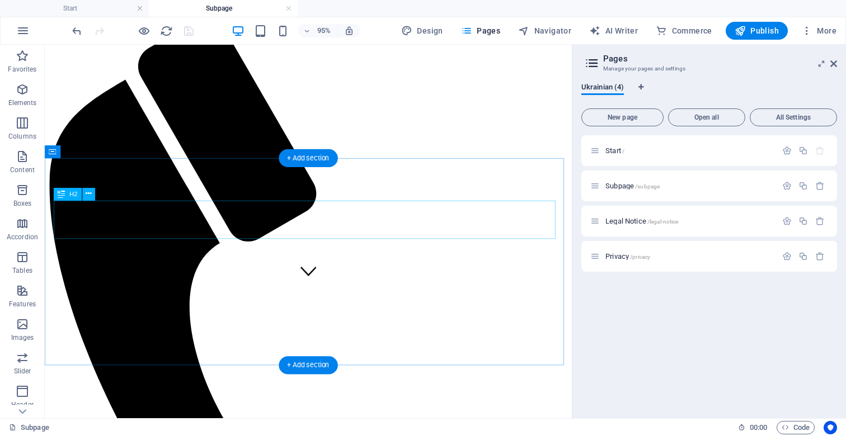
scroll to position [0, 0]
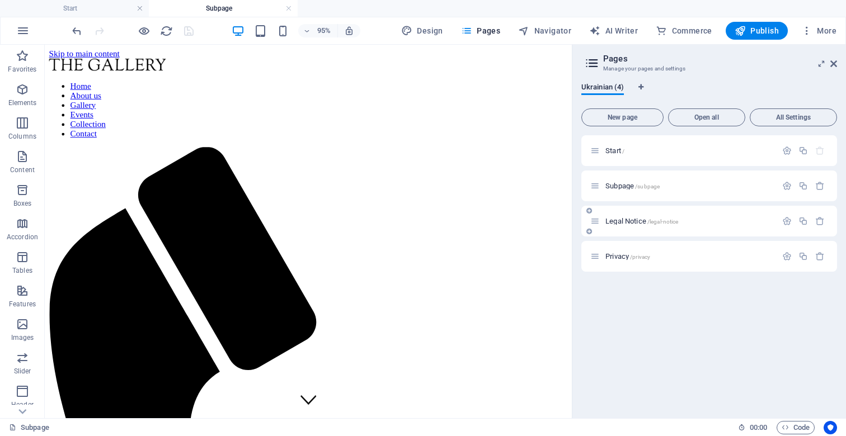
click at [667, 219] on span "/legal-notice" at bounding box center [662, 222] width 31 height 6
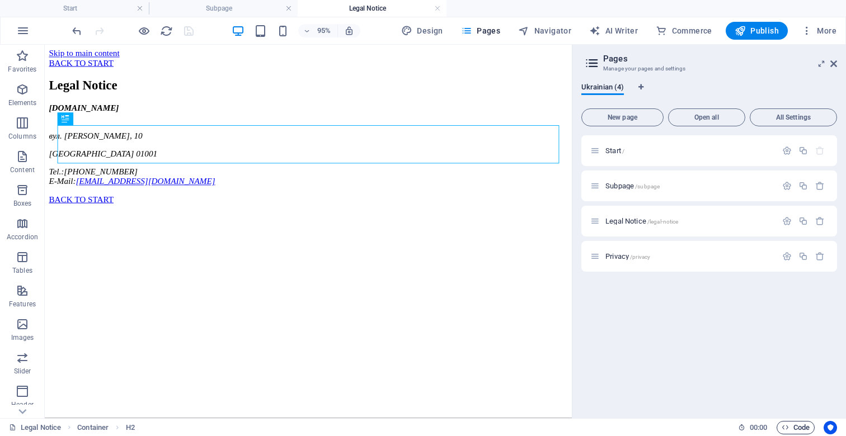
click at [796, 426] on span "Code" at bounding box center [796, 427] width 28 height 13
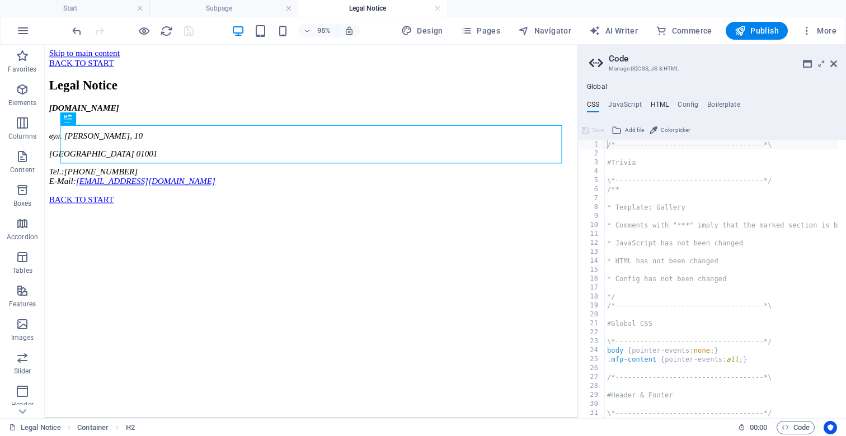
click at [657, 107] on h4 "HTML" at bounding box center [660, 107] width 18 height 12
type textarea "<a href="#main-content" class="wv-link-content button">Skip to main content</a>"
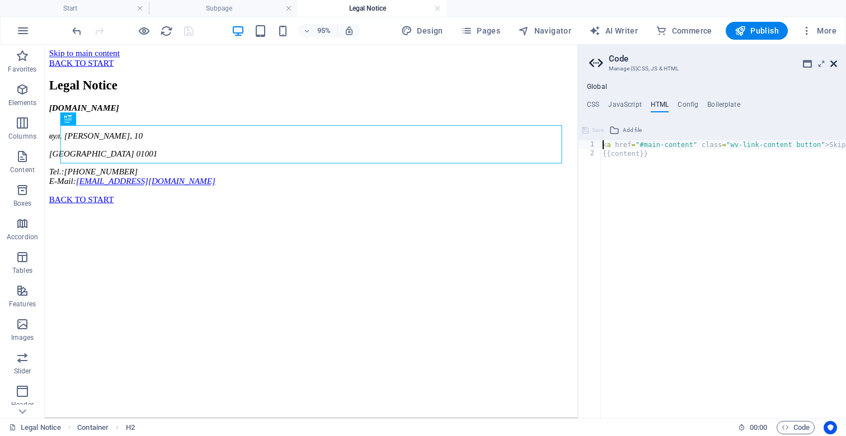
click at [837, 65] on icon at bounding box center [833, 63] width 7 height 9
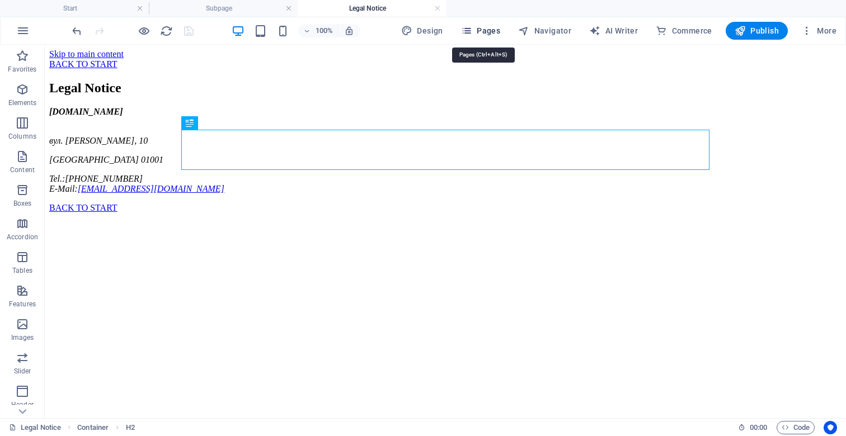
click at [486, 29] on span "Pages" at bounding box center [480, 30] width 39 height 11
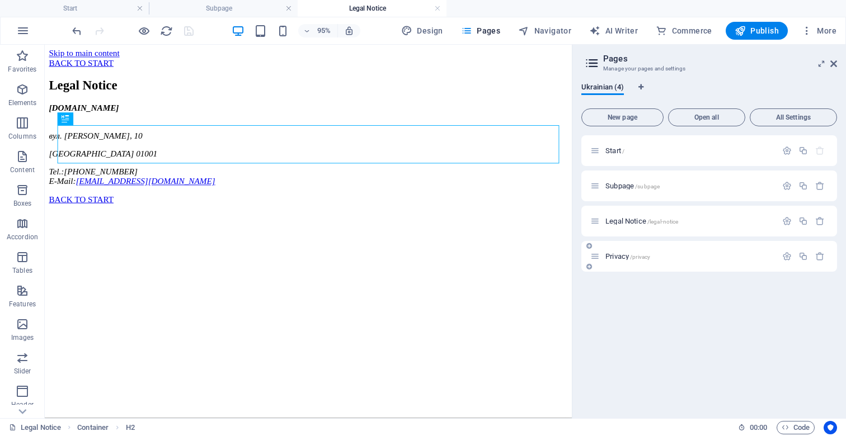
click at [614, 258] on span "Privacy /privacy" at bounding box center [627, 256] width 45 height 8
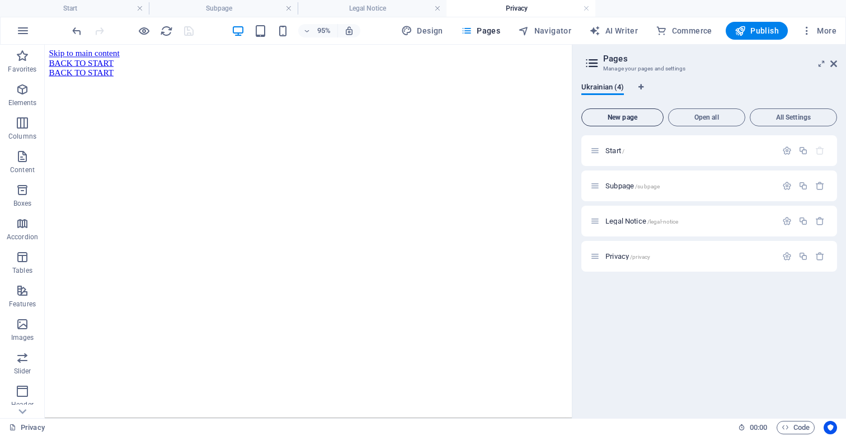
click at [615, 116] on span "New page" at bounding box center [622, 117] width 72 height 7
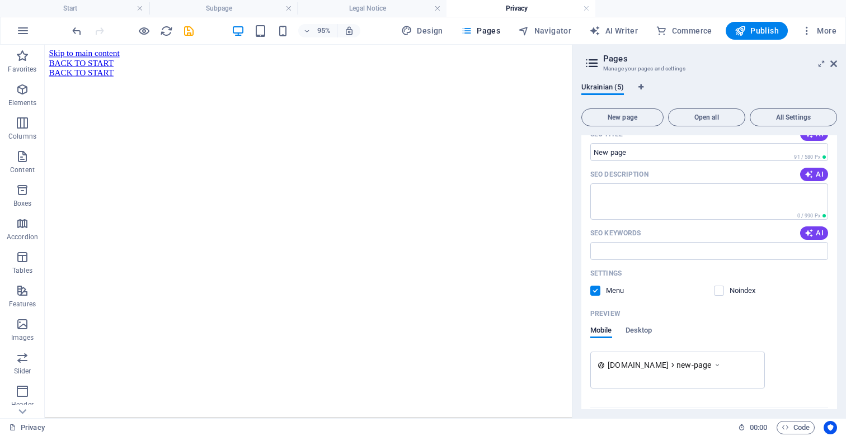
scroll to position [292, 0]
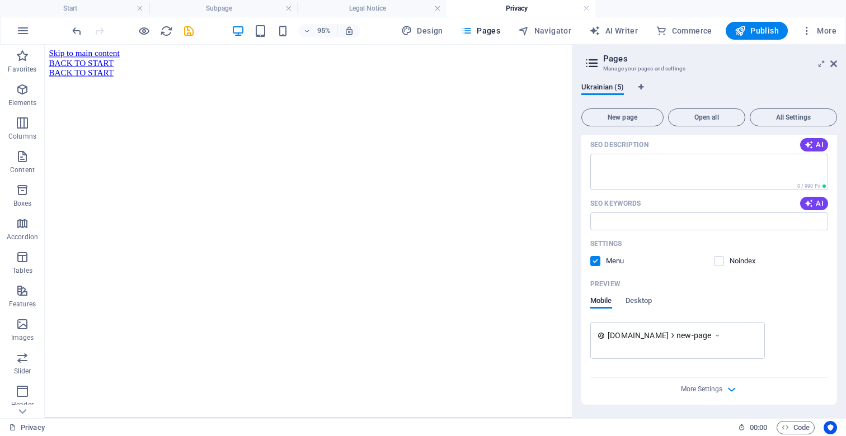
click at [724, 261] on span at bounding box center [727, 262] width 6 height 6
drag, startPoint x: 715, startPoint y: 260, endPoint x: 710, endPoint y: 273, distance: 13.5
click at [715, 262] on label at bounding box center [719, 261] width 10 height 10
click at [0, 0] on input "checkbox" at bounding box center [0, 0] width 0 height 0
click at [691, 387] on span "More Settings" at bounding box center [701, 390] width 41 height 8
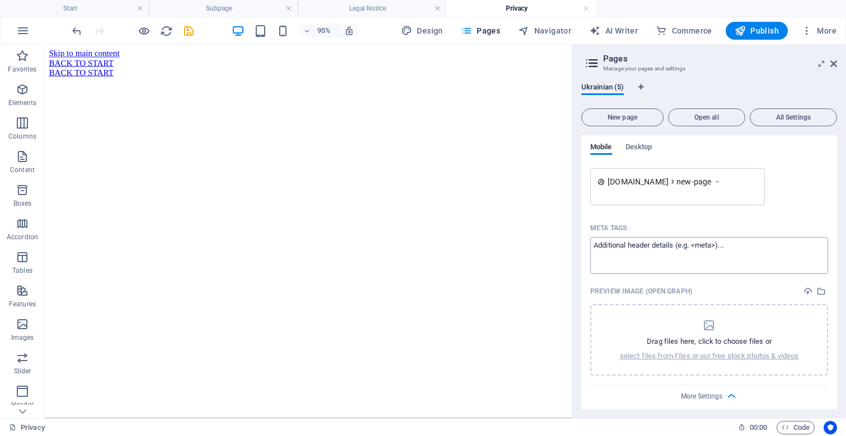
scroll to position [453, 0]
